Goal: Information Seeking & Learning: Learn about a topic

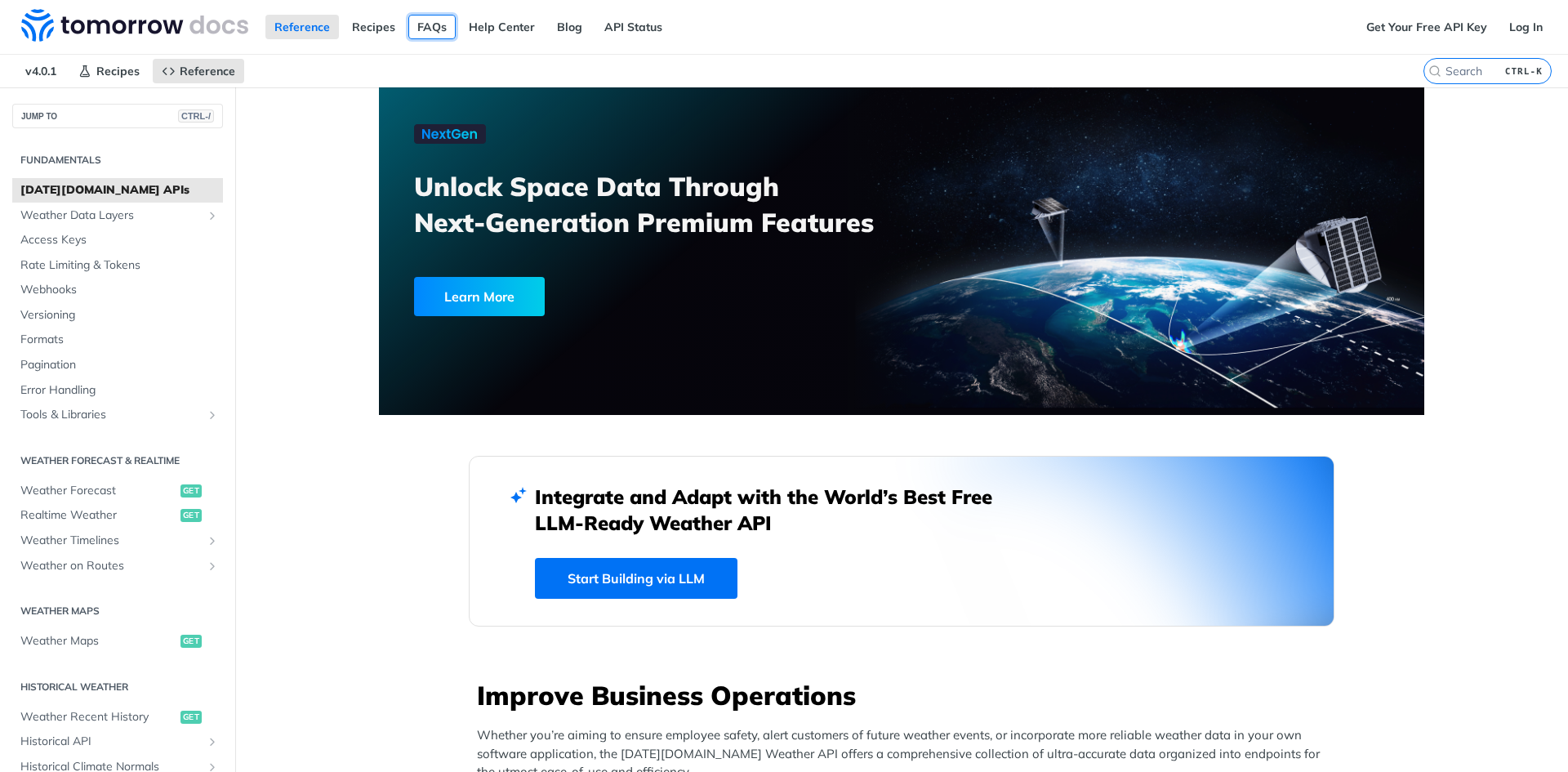
click at [428, 27] on link "FAQs" at bounding box center [432, 27] width 47 height 25
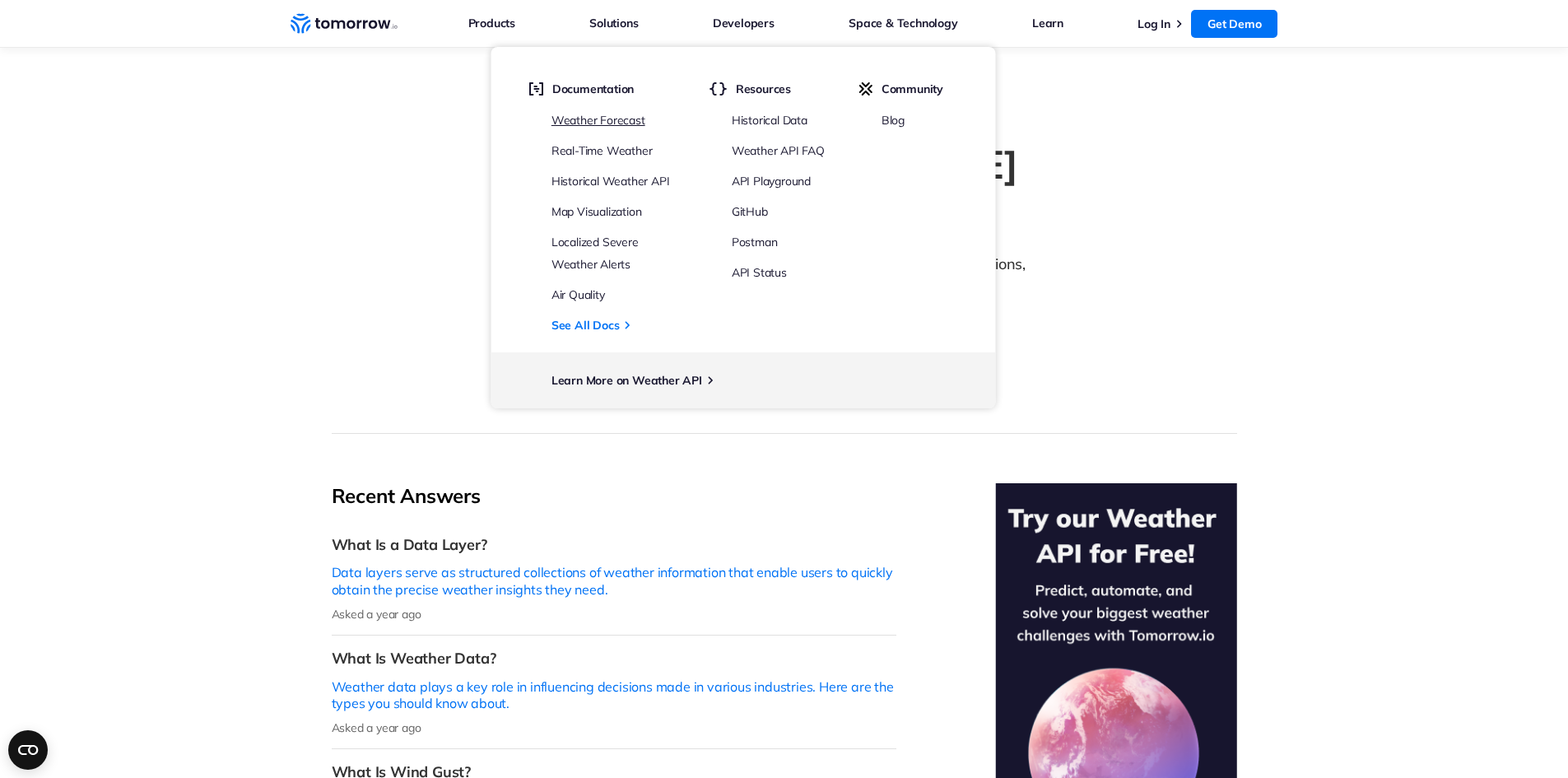
click at [571, 125] on link "Weather Forecast" at bounding box center [598, 120] width 94 height 15
